Goal: Task Accomplishment & Management: Use online tool/utility

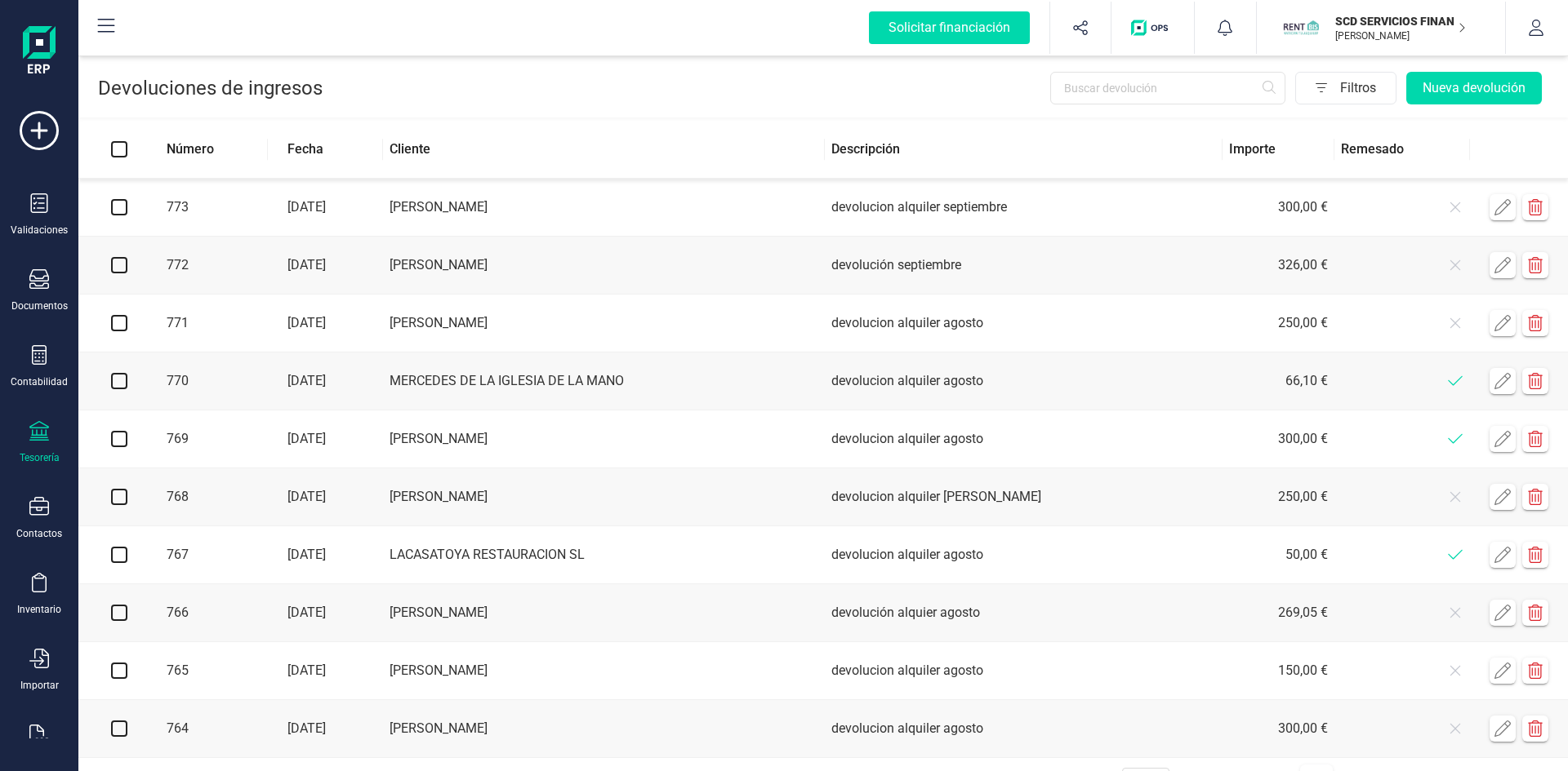
click at [118, 205] on input "checkbox" at bounding box center [119, 207] width 17 height 17
checkbox input "true"
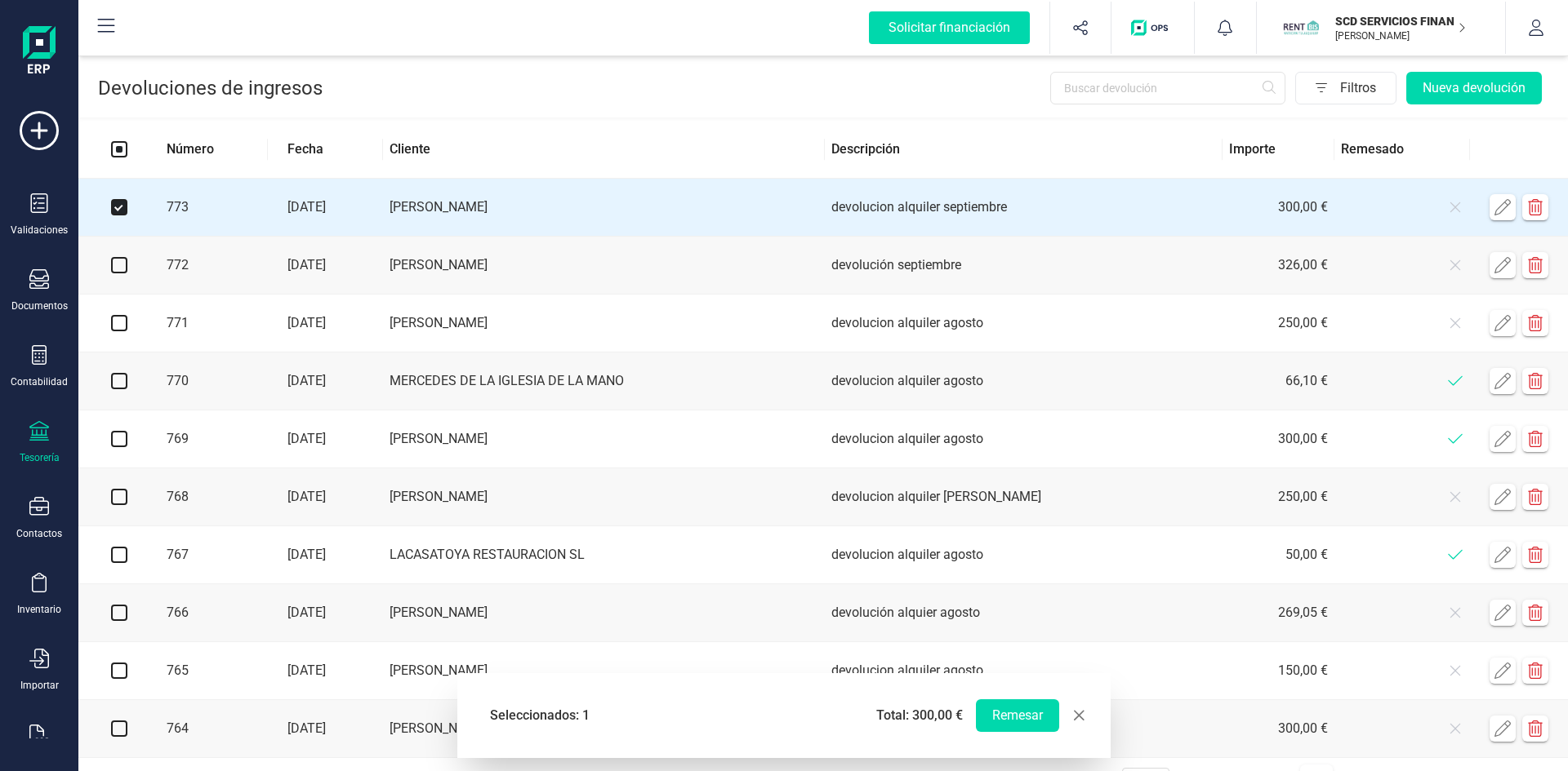
click at [116, 263] on input "checkbox" at bounding box center [119, 265] width 17 height 17
checkbox input "true"
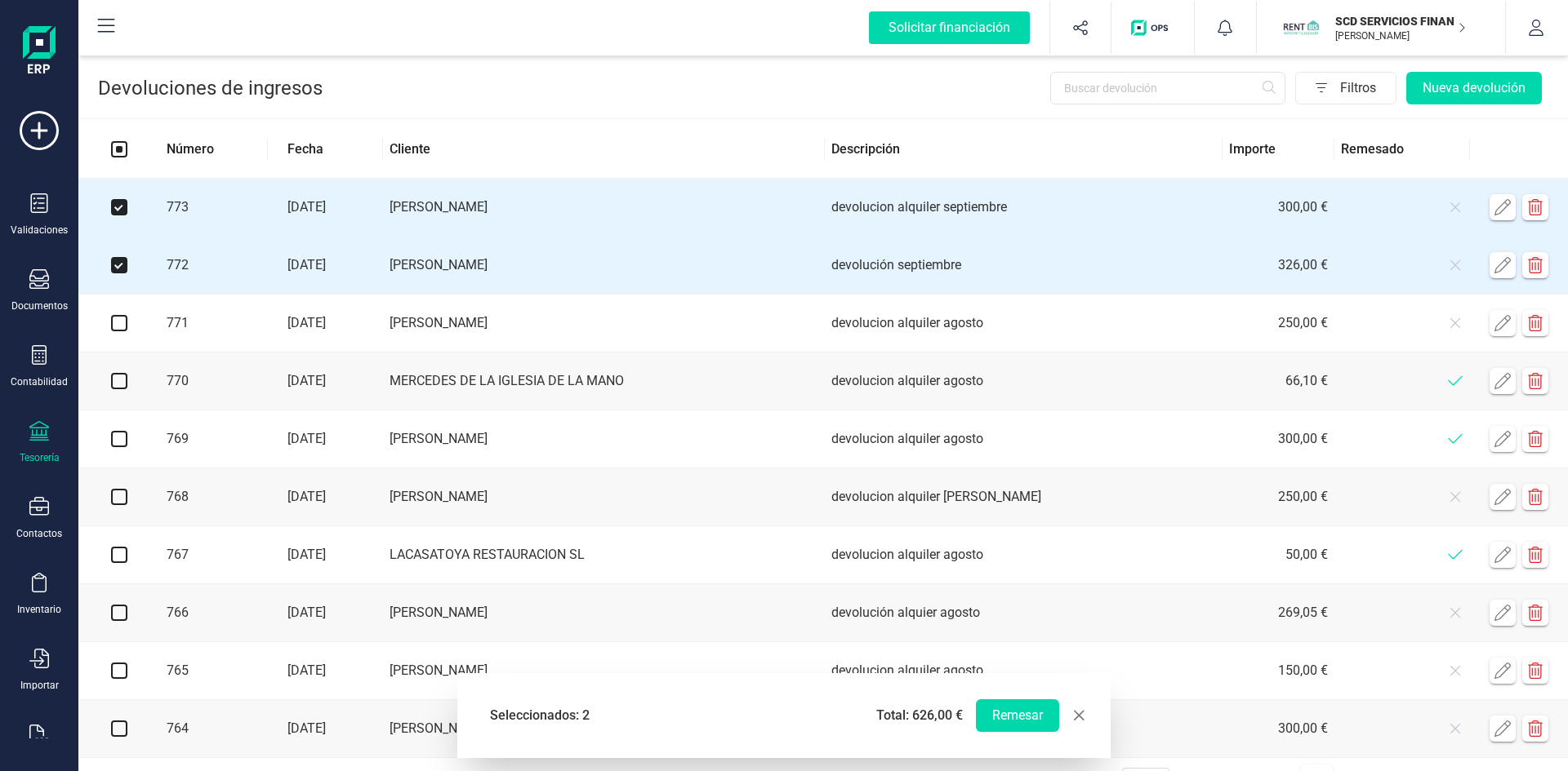
click at [119, 327] on input "checkbox" at bounding box center [119, 322] width 17 height 17
checkbox input "true"
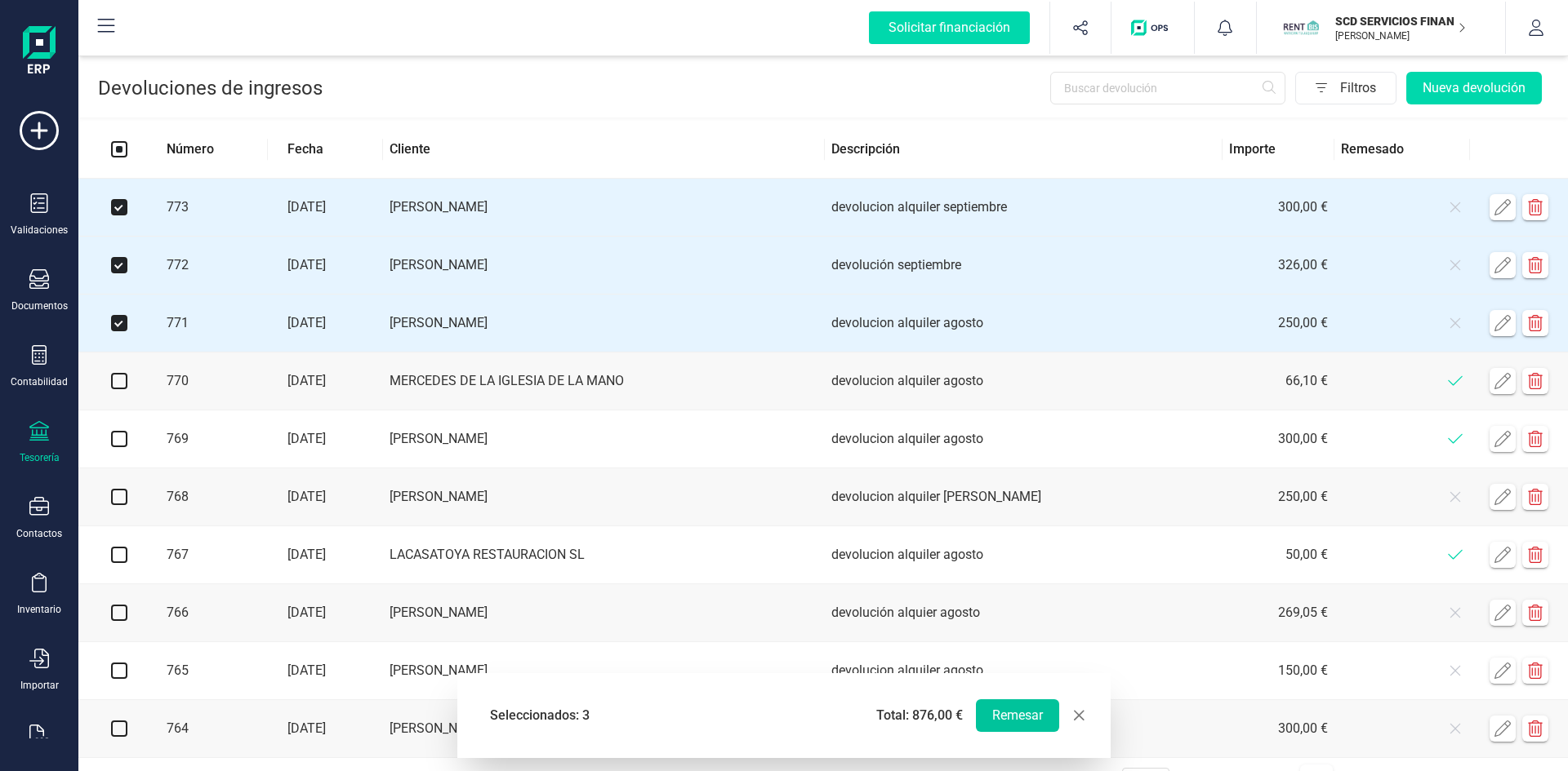
click at [1003, 714] on button "Remesar" at bounding box center [1017, 715] width 83 height 32
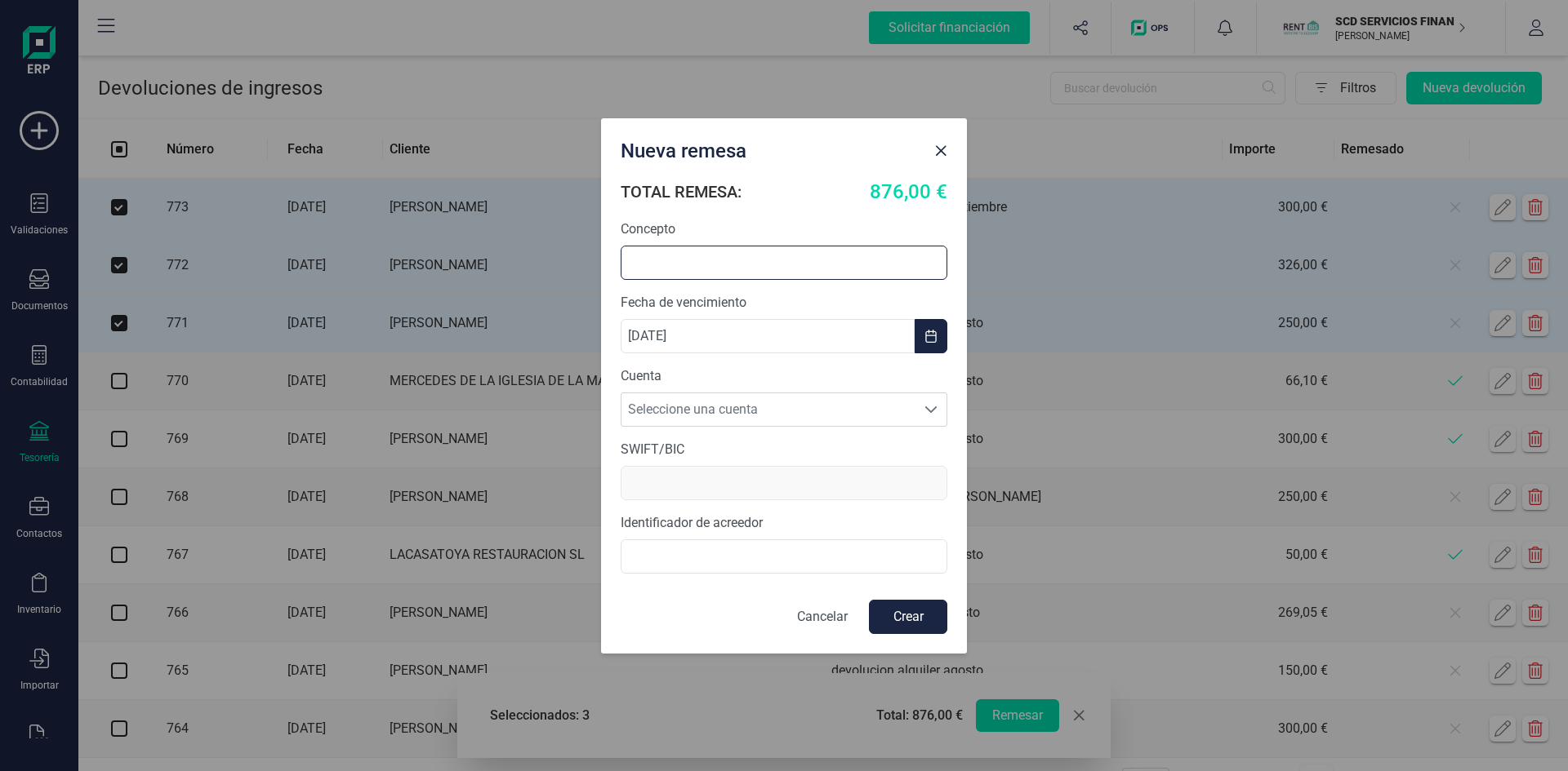
click at [715, 268] on input "text" at bounding box center [784, 262] width 327 height 34
type input "REMESA DEVOL ALQUILERES"
click at [675, 407] on span "Seleccione una cuenta" at bounding box center [768, 409] width 294 height 32
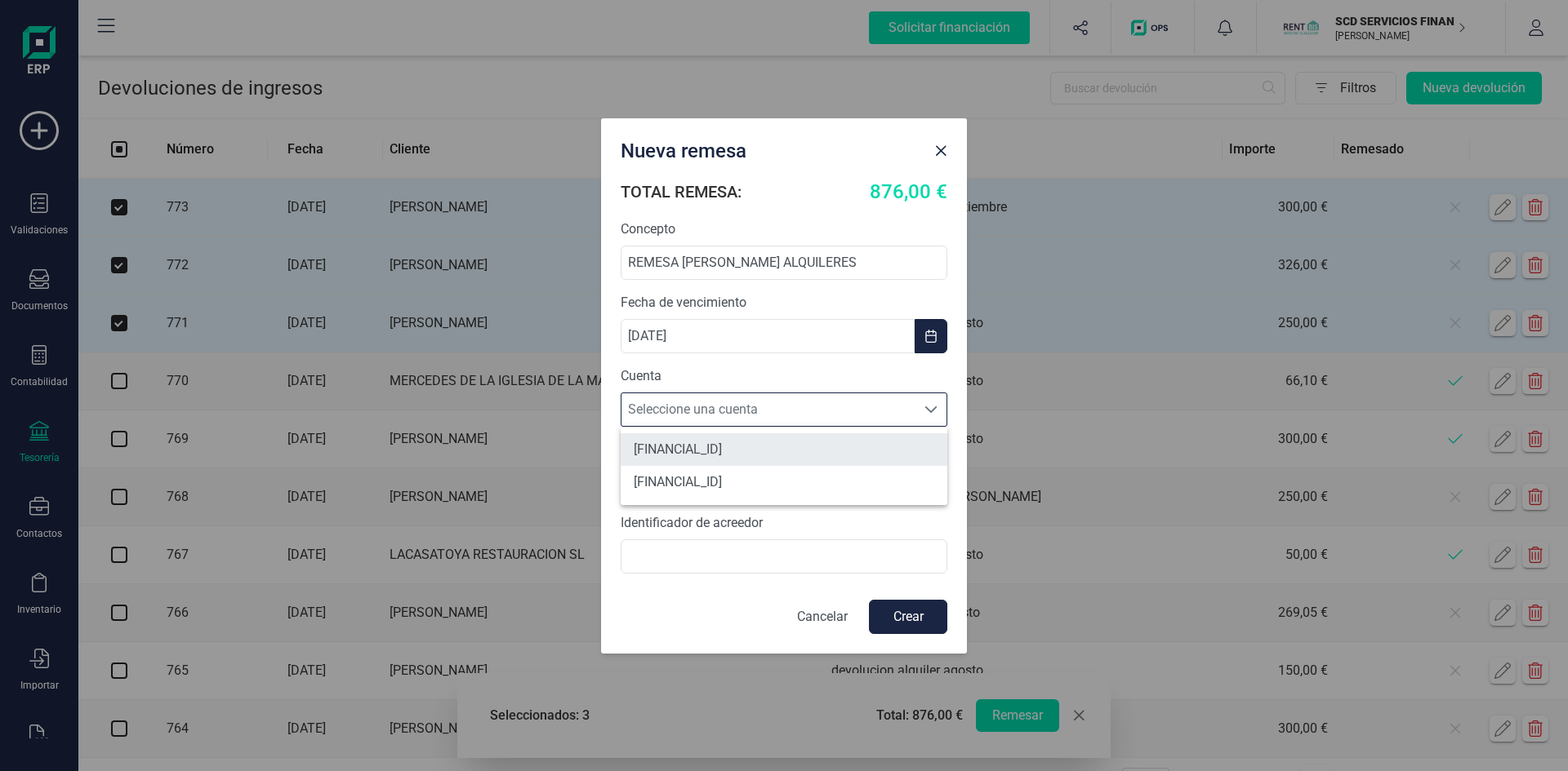
click at [697, 440] on li "ES4531590078592882909423" at bounding box center [784, 450] width 327 height 32
type input "BCOEESMM159"
type input "B72840242"
